Goal: Find specific fact: Find specific fact

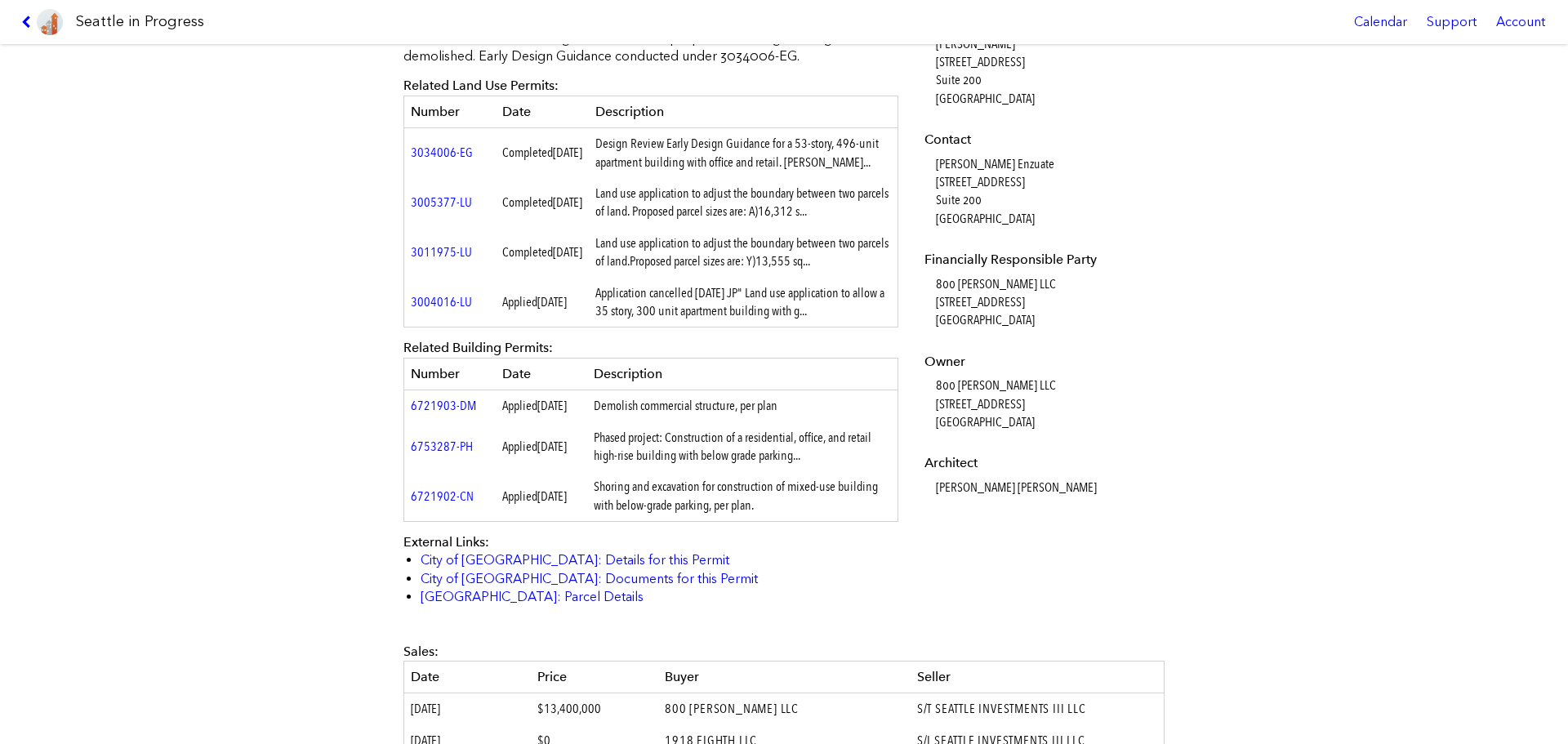
scroll to position [572, 0]
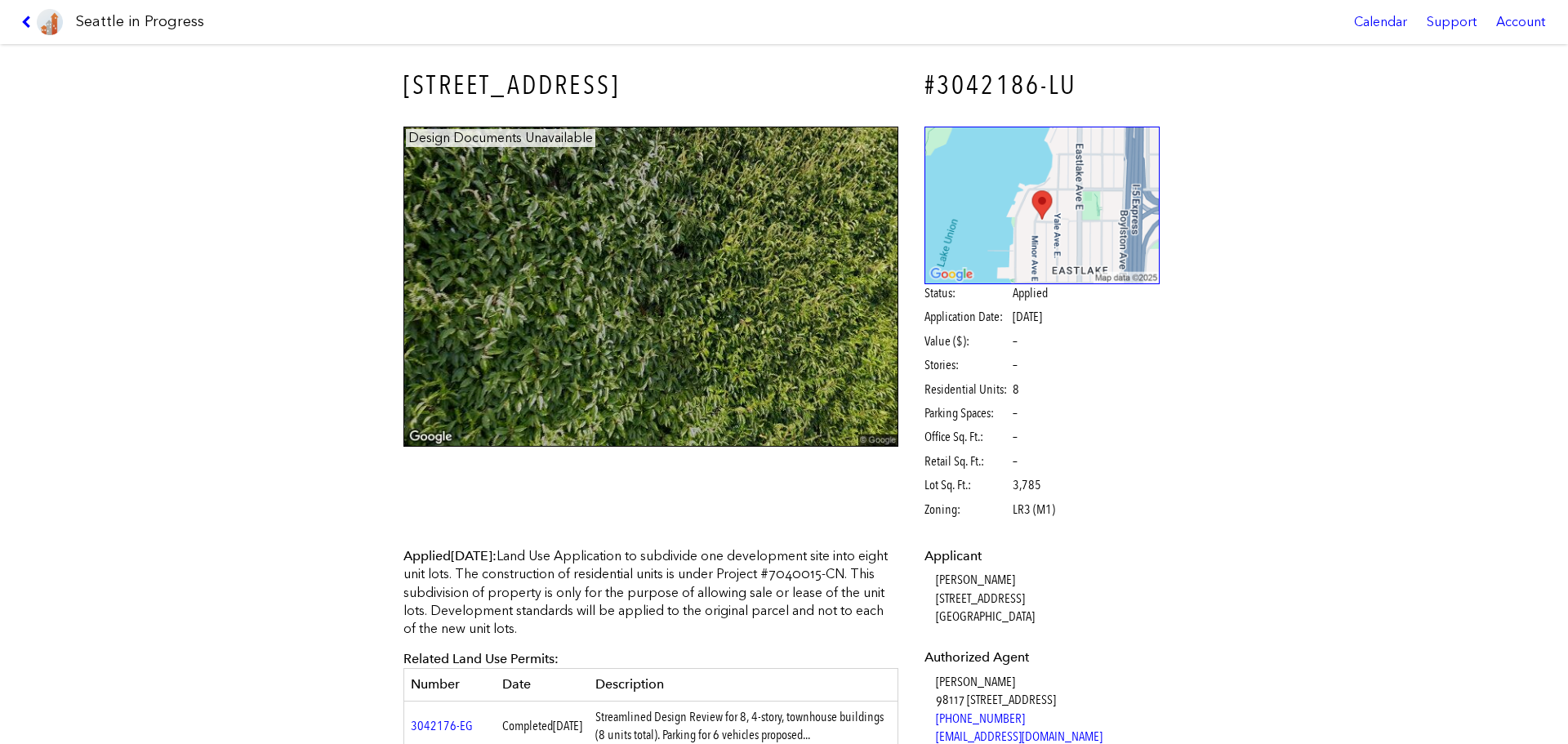
drag, startPoint x: 379, startPoint y: 69, endPoint x: 723, endPoint y: 62, distance: 344.1
click at [723, 62] on div "2500 MINOR AVE E #3042186-LU Design Documents Unavailable Status: Applied Appli…" at bounding box center [784, 393] width 1568 height 700
drag, startPoint x: 575, startPoint y: 79, endPoint x: 389, endPoint y: 53, distance: 187.8
click at [403, 76] on h3 "2500 MINOR AVE E" at bounding box center [651, 85] width 495 height 37
copy h3 "2500 MINOR AVE E"
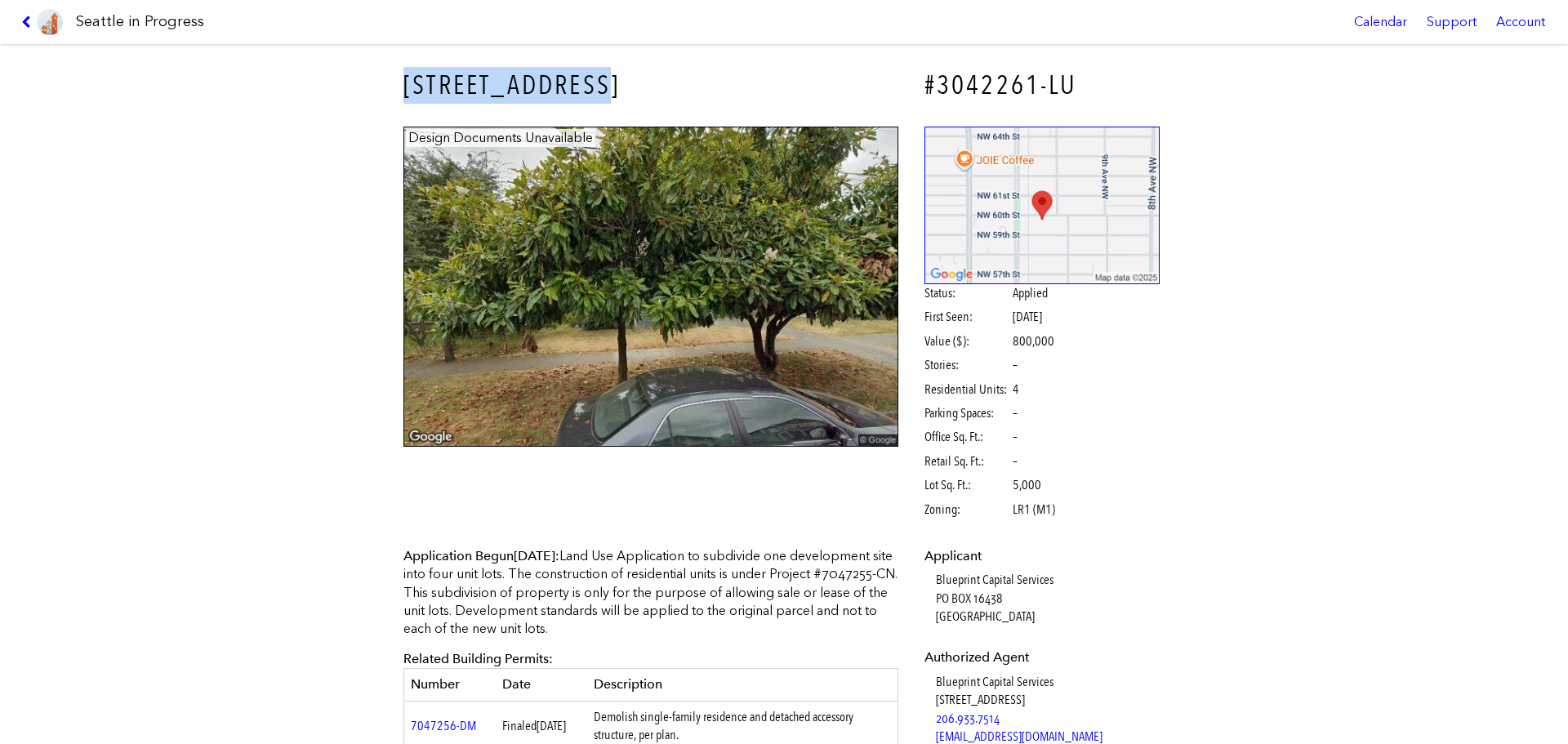
drag, startPoint x: 388, startPoint y: 81, endPoint x: 820, endPoint y: 99, distance: 432.4
click at [820, 99] on div "1131 NW 60TH ST" at bounding box center [652, 86] width 518 height 60
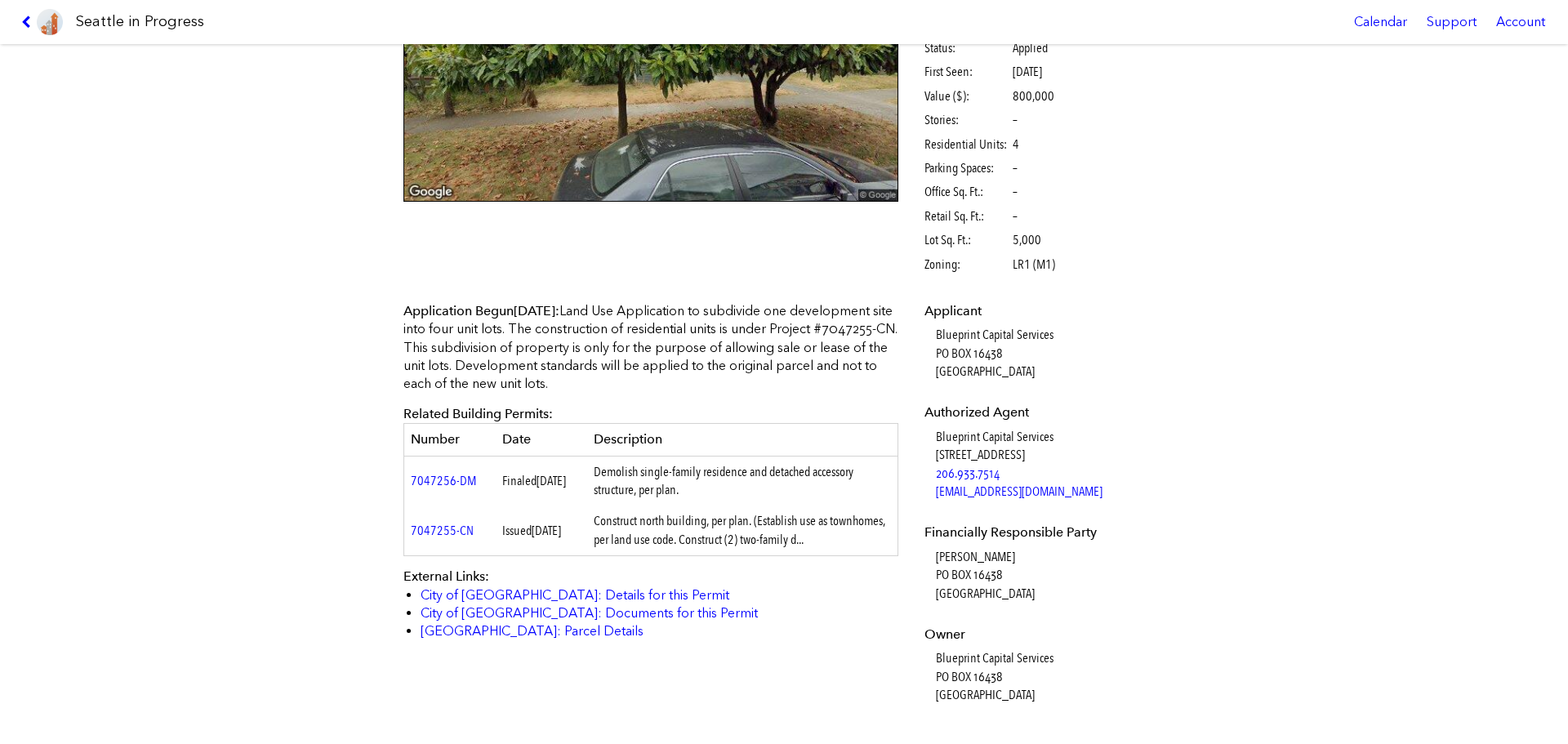
copy h3 "1131 NW 60TH ST"
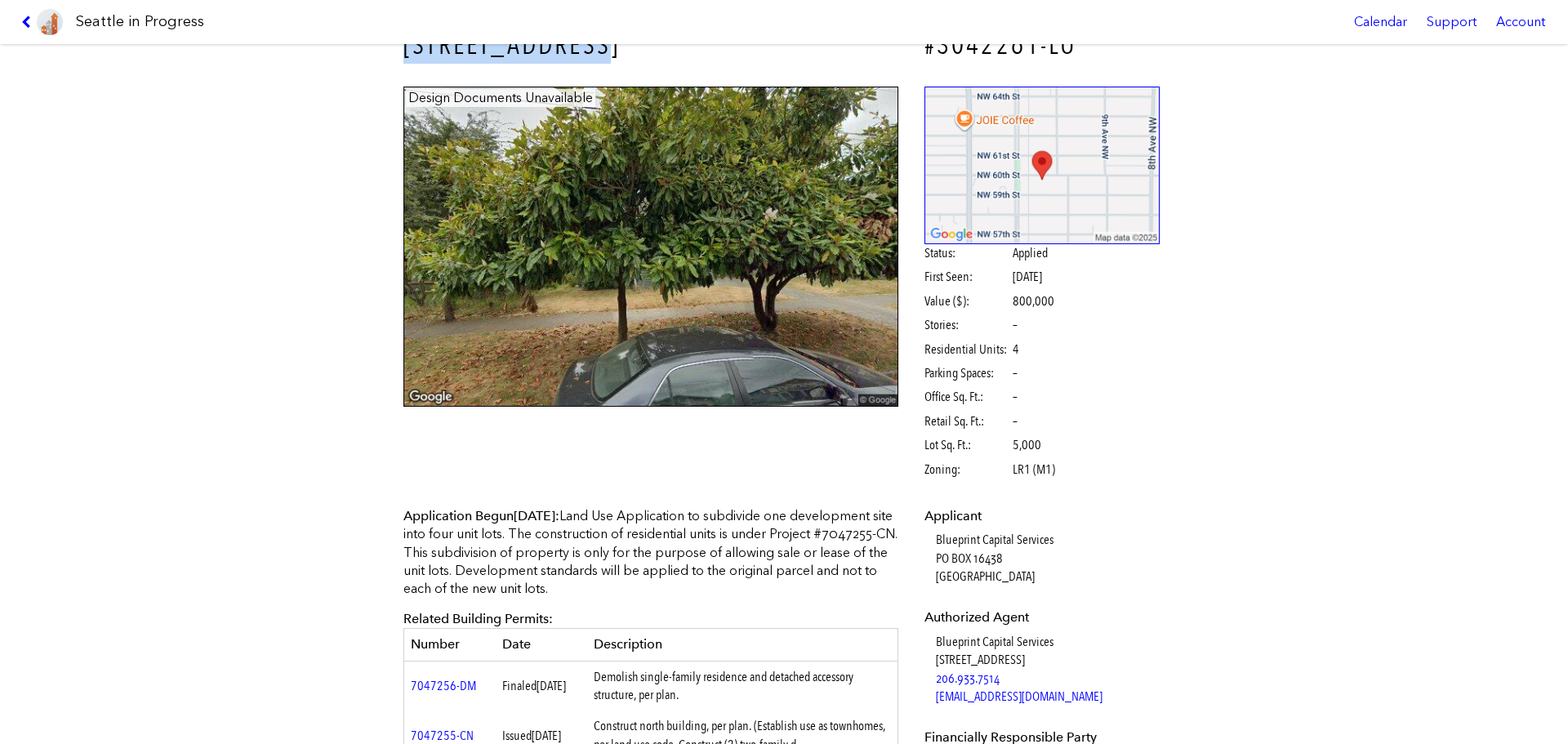
scroll to position [0, 0]
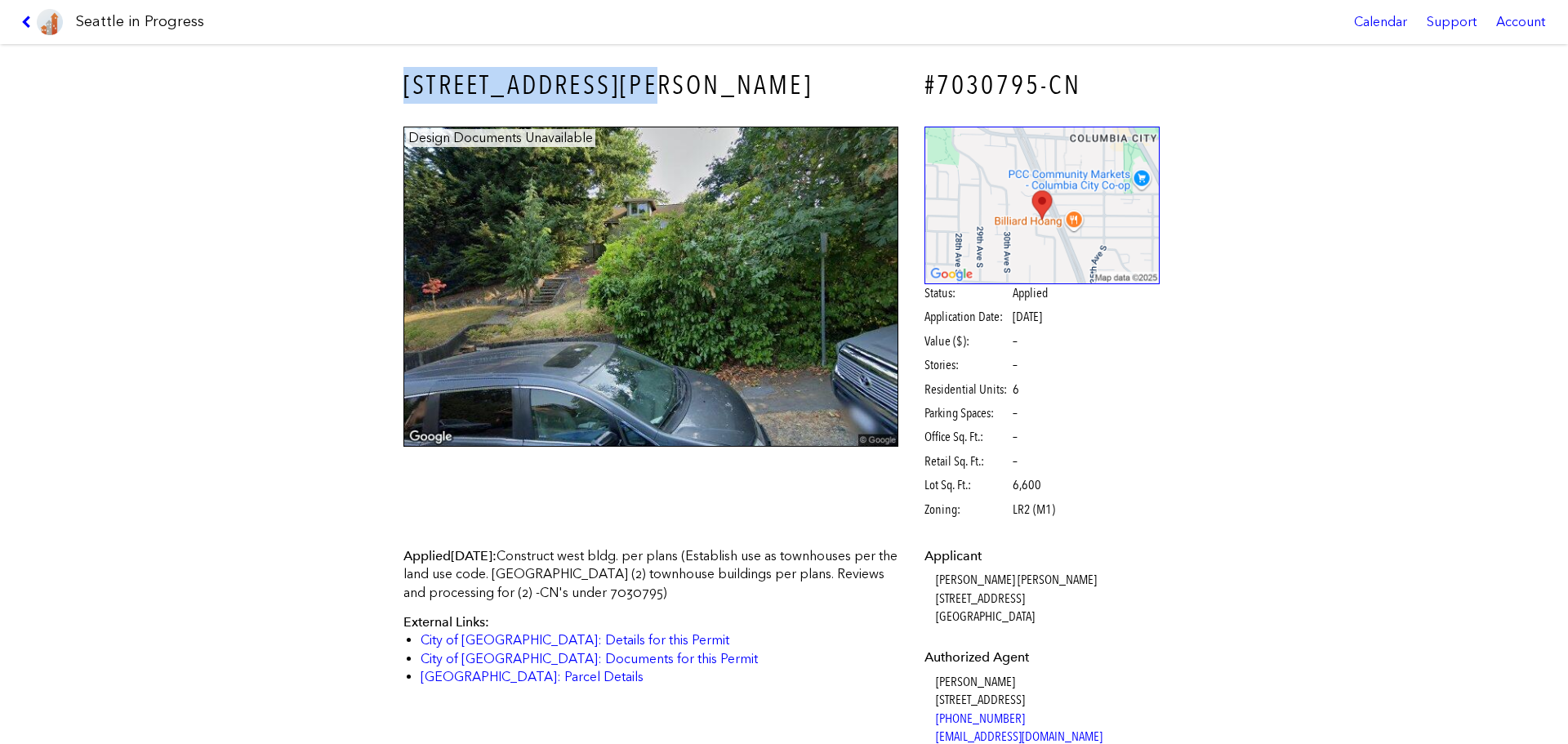
drag, startPoint x: 369, startPoint y: 78, endPoint x: 685, endPoint y: 103, distance: 317.0
click at [685, 103] on div "3101 S FERDINAND ST #7030795-CN Design Documents Unavailable Status: Applied Ap…" at bounding box center [784, 393] width 1568 height 700
copy h3 "[STREET_ADDRESS][PERSON_NAME]"
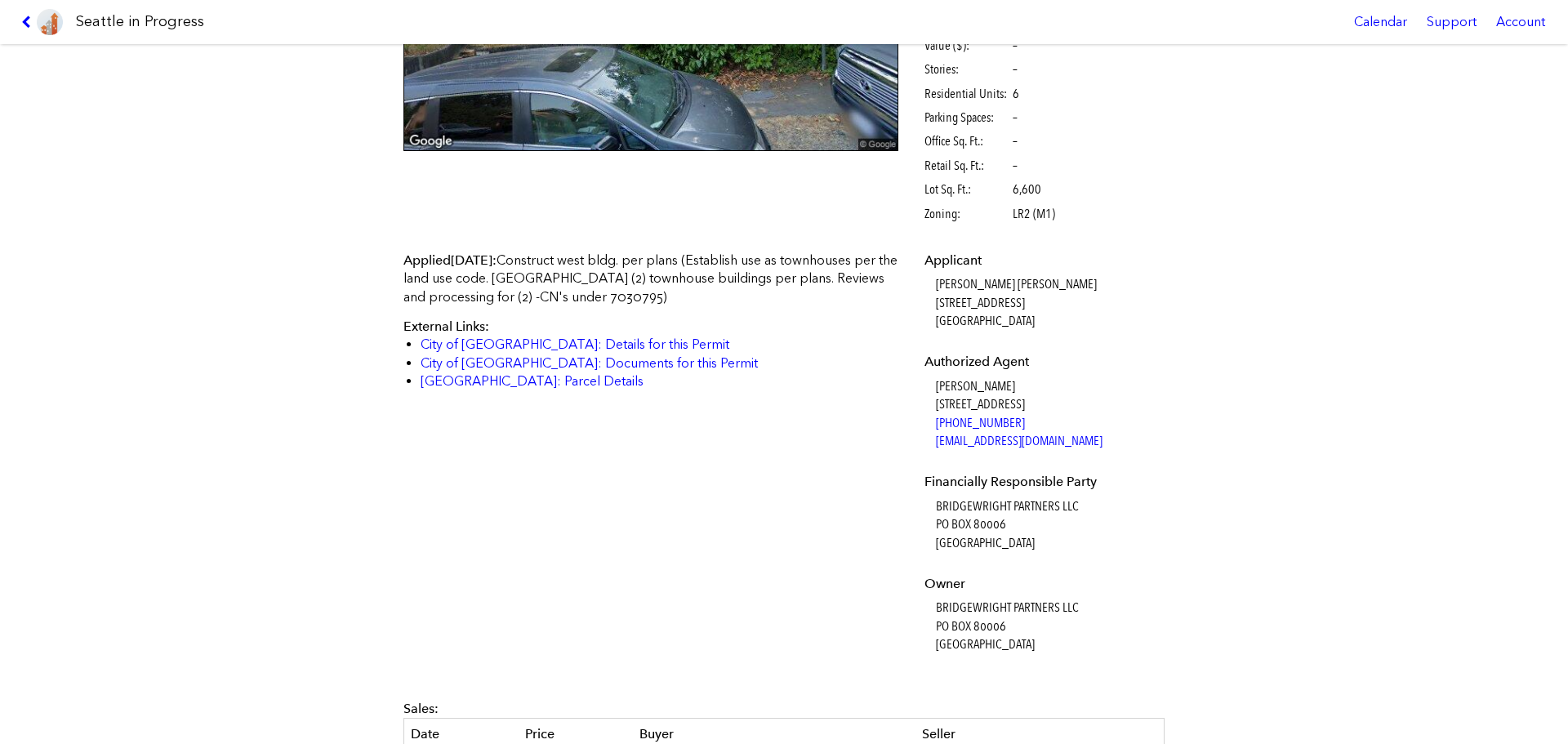
scroll to position [408, 0]
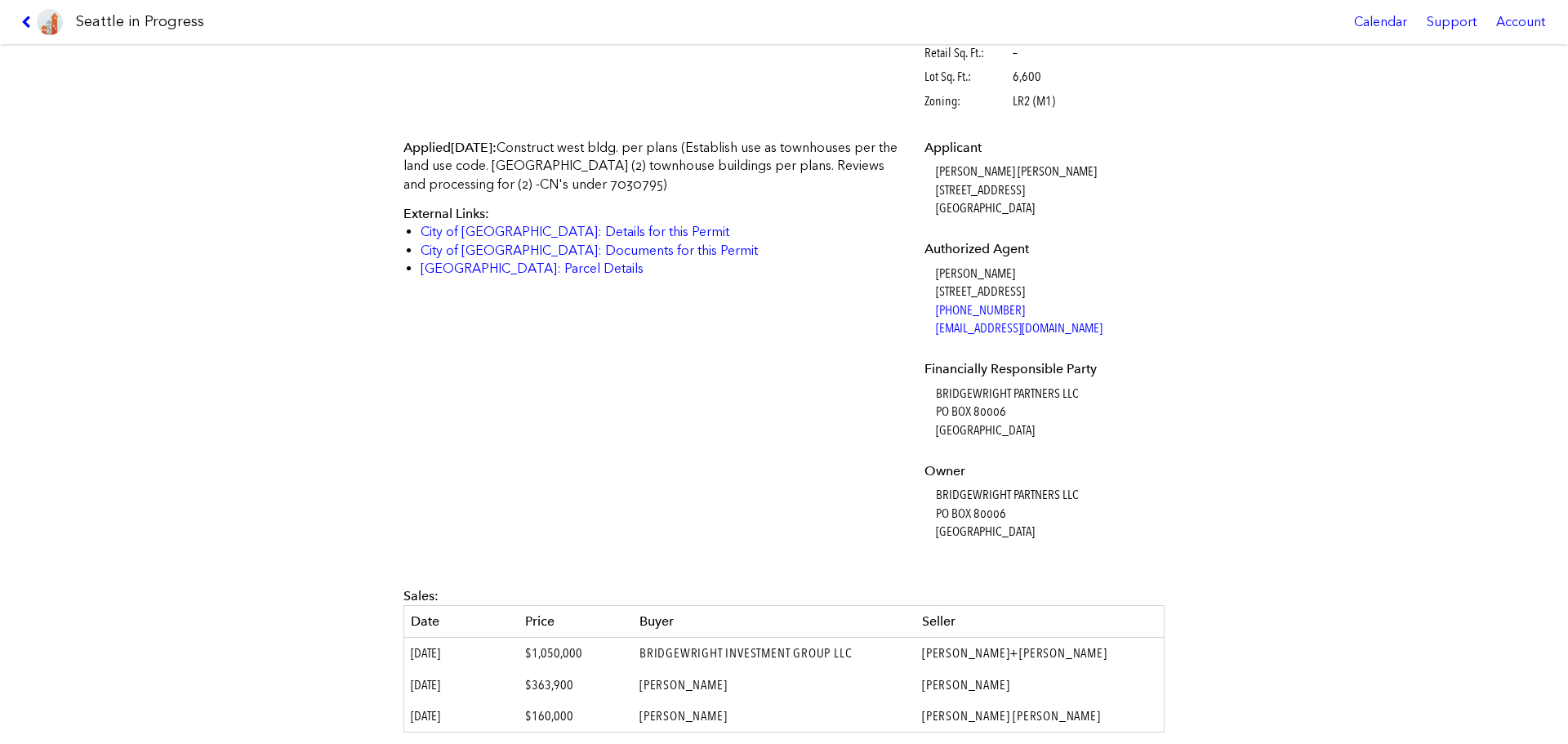
click at [955, 491] on dd "BRIDGEWRIGHT PARTNERS LLC [GEOGRAPHIC_DATA]" at bounding box center [1048, 513] width 224 height 55
copy dd "BRIDGEWRIGHT PARTNERS LLC"
click at [543, 229] on link "City of [GEOGRAPHIC_DATA]: Details for this Permit" at bounding box center [575, 232] width 309 height 16
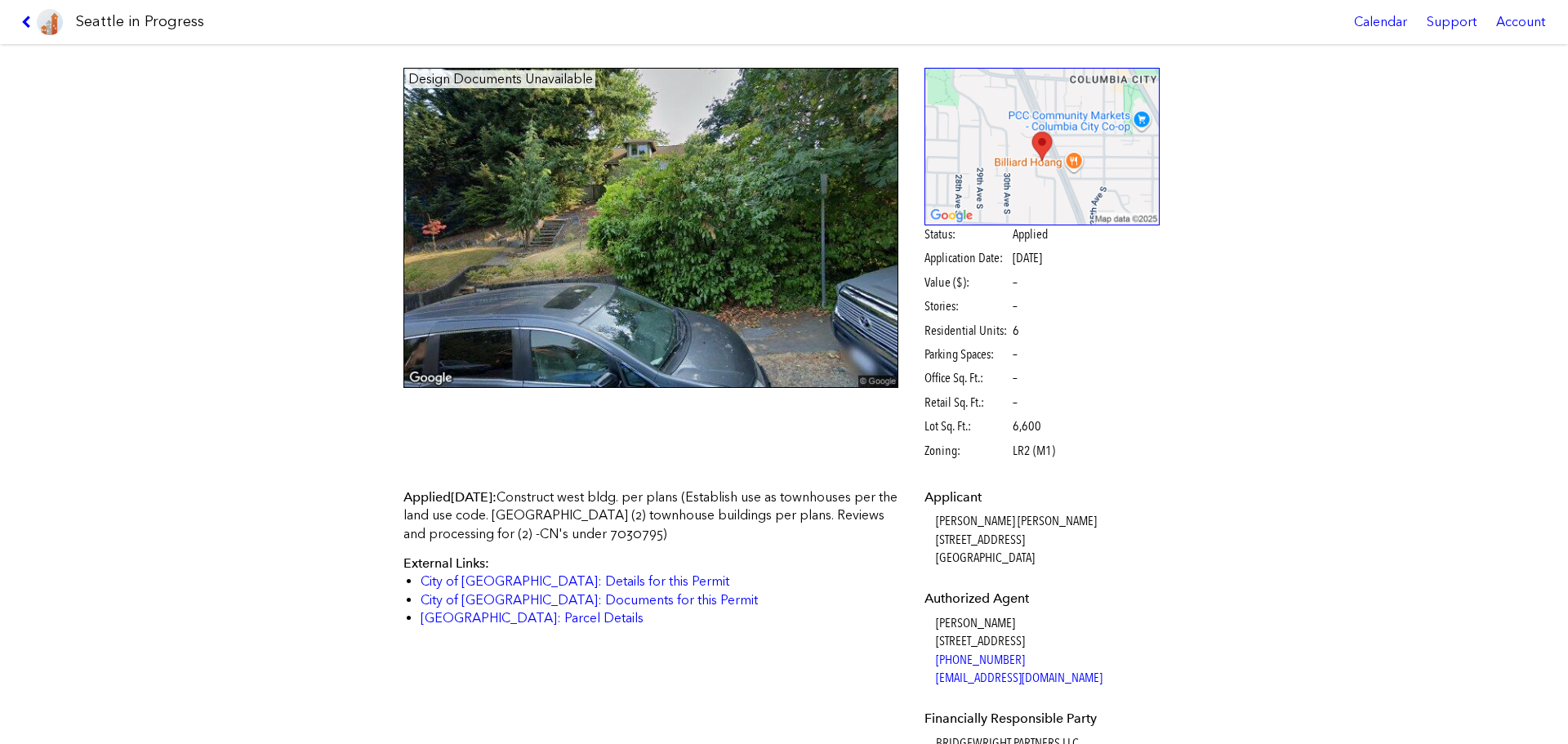
scroll to position [0, 0]
